Goal: Task Accomplishment & Management: Use online tool/utility

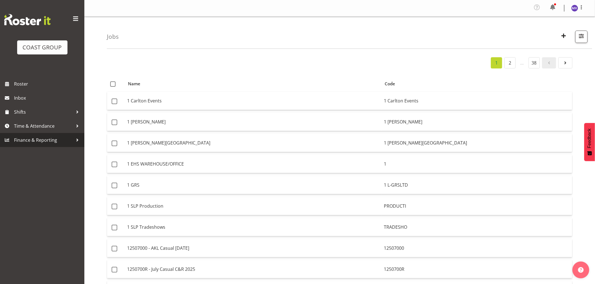
click at [39, 141] on span "Finance & Reporting" at bounding box center [43, 140] width 59 height 8
click at [42, 128] on span "Time & Attendance" at bounding box center [43, 126] width 59 height 8
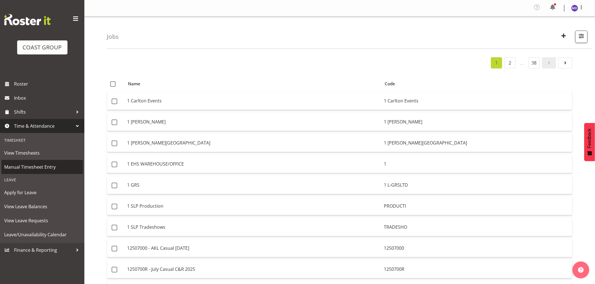
click at [23, 166] on span "Manual Timesheet Entry" at bounding box center [42, 167] width 76 height 8
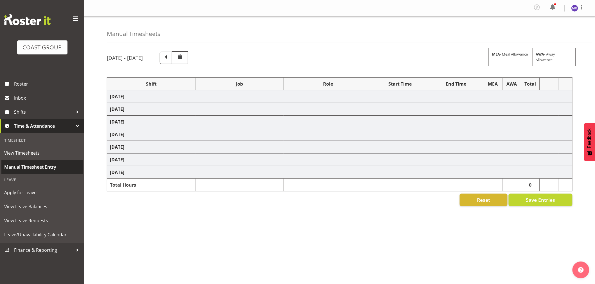
select select "69"
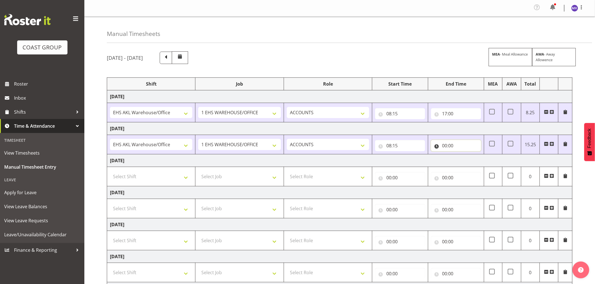
click at [467, 146] on input "00:00" at bounding box center [456, 145] width 50 height 11
click at [469, 163] on select "00 01 02 03 04 05 06 07 08 09 10 11 12 13 14 15 16 17 18 19 20 21 22 23" at bounding box center [469, 160] width 13 height 11
select select "16"
click at [463, 155] on select "00 01 02 03 04 05 06 07 08 09 10 11 12 13 14 15 16 17 18 19 20 21 22 23" at bounding box center [469, 160] width 13 height 11
type input "16:00"
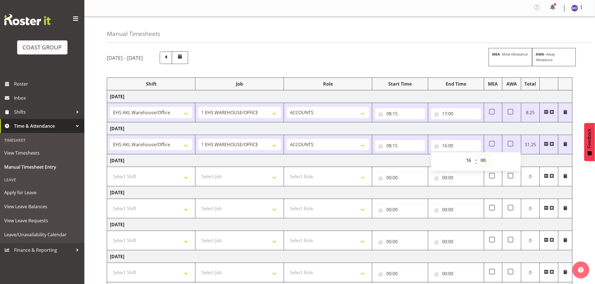
click at [485, 162] on select "00 01 02 03 04 05 06 07 08 09 10 11 12 13 14 15 16 17 18 19 20 21 22 23 24 25 2…" at bounding box center [484, 160] width 13 height 11
select select "45"
click at [478, 155] on select "00 01 02 03 04 05 06 07 08 09 10 11 12 13 14 15 16 17 18 19 20 21 22 23 24 25 2…" at bounding box center [484, 160] width 13 height 11
type input "16:45"
click at [583, 203] on div "[DATE] - [DATE] MEA - Meal Allowance AWA - Away Allowence Shift Job Role Start …" at bounding box center [351, 196] width 488 height 299
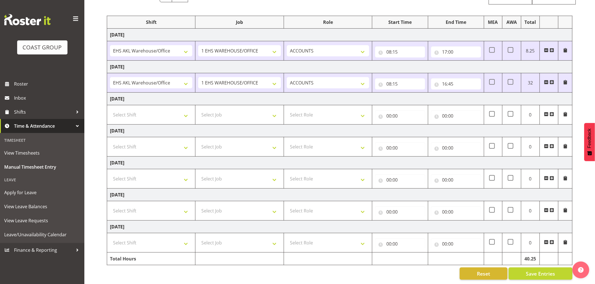
scroll to position [67, 0]
click at [557, 273] on button "Save Entries" at bounding box center [540, 274] width 64 height 12
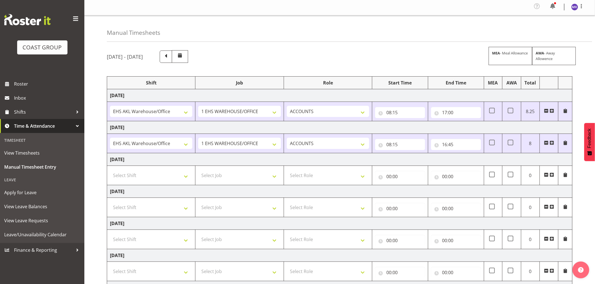
scroll to position [0, 0]
click at [419, 48] on div "[DATE] - [DATE] MEA - Meal Allowance AWA - Away Allowence Shift Job Role Start …" at bounding box center [351, 196] width 488 height 299
